Goal: Transaction & Acquisition: Purchase product/service

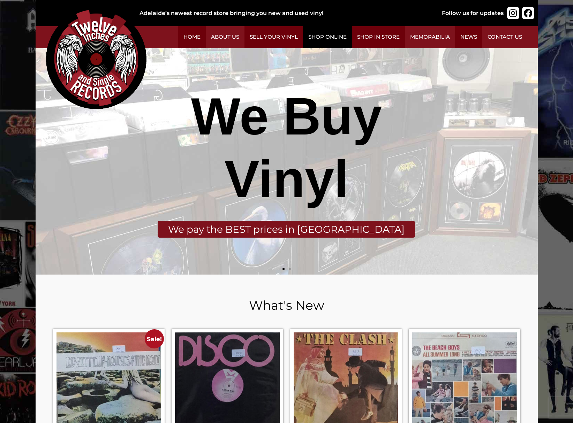
click at [324, 38] on link "Shop Online" at bounding box center [327, 37] width 49 height 22
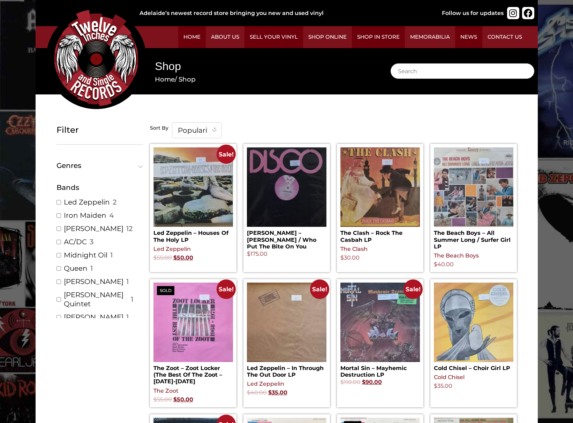
click at [189, 130] on span "Popularity" at bounding box center [197, 130] width 50 height 15
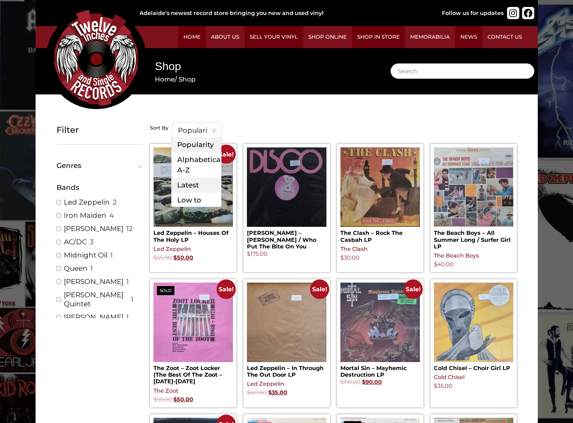
select select "date-desc"
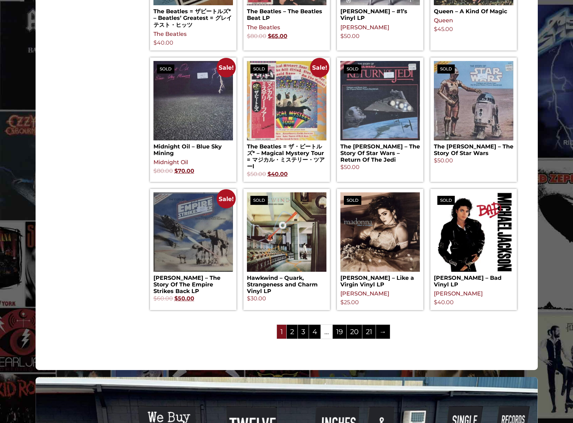
scroll to position [676, 0]
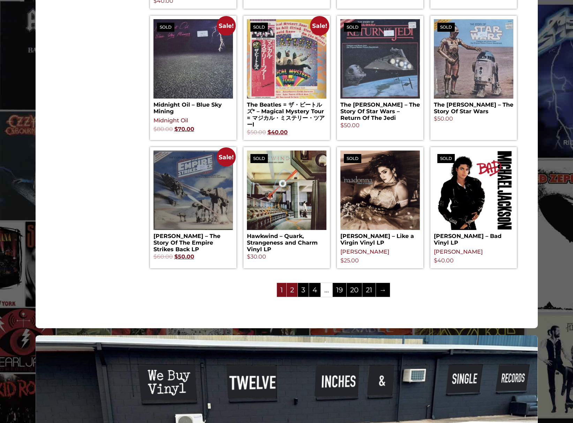
click at [293, 295] on link "2" at bounding box center [292, 290] width 11 height 14
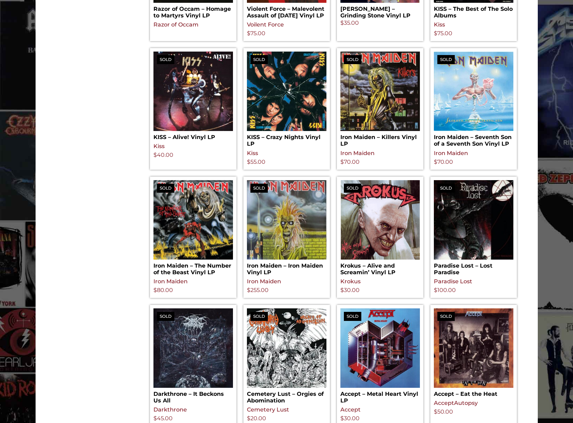
scroll to position [356, 0]
